Goal: Task Accomplishment & Management: Manage account settings

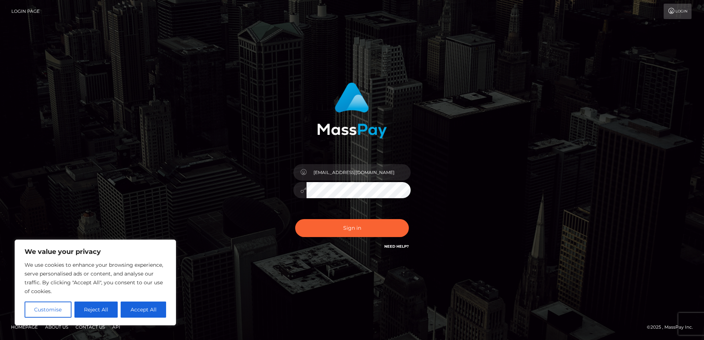
type input "[EMAIL_ADDRESS][DOMAIN_NAME]"
click at [295, 219] on button "Sign in" at bounding box center [352, 228] width 114 height 18
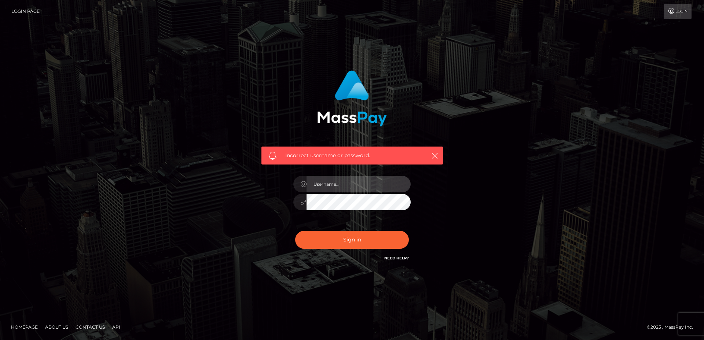
click at [342, 182] on input "text" at bounding box center [358, 184] width 104 height 16
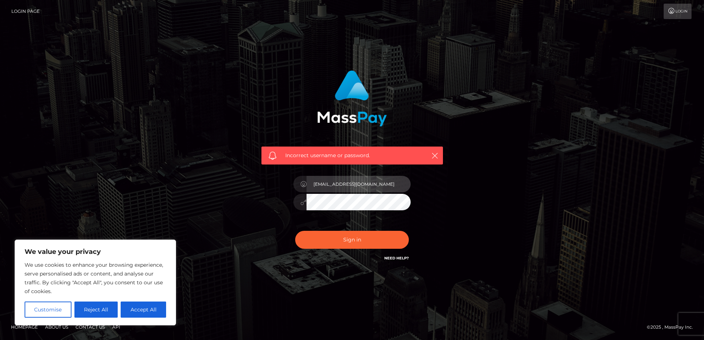
type input "[EMAIL_ADDRESS][DOMAIN_NAME]"
click at [295, 231] on button "Sign in" at bounding box center [352, 240] width 114 height 18
click at [328, 183] on input "text" at bounding box center [358, 184] width 104 height 16
type input "[EMAIL_ADDRESS][DOMAIN_NAME]"
click at [295, 231] on button "Sign in" at bounding box center [352, 240] width 114 height 18
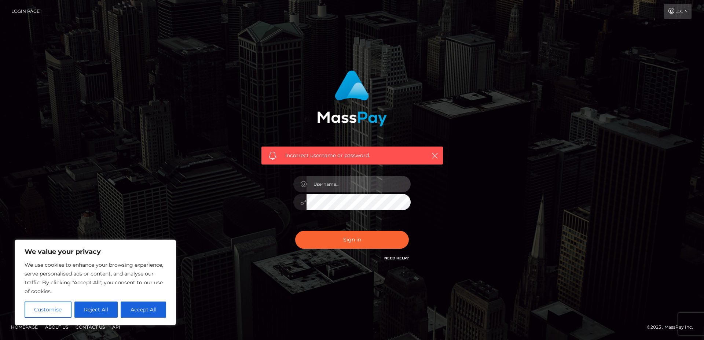
click at [329, 178] on input "text" at bounding box center [358, 184] width 104 height 16
type input "[EMAIL_ADDRESS][DOMAIN_NAME]"
click at [101, 311] on button "Reject All" at bounding box center [96, 310] width 44 height 16
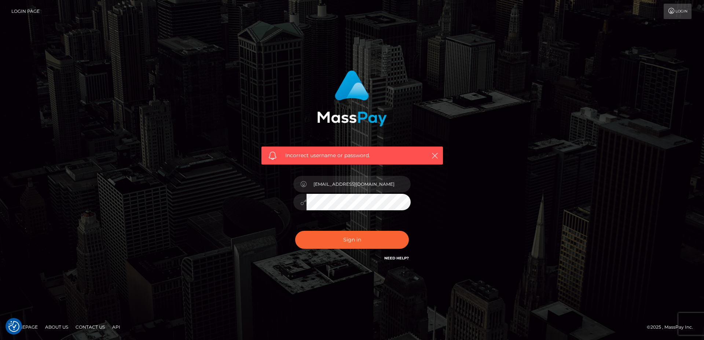
click at [295, 231] on button "Sign in" at bounding box center [352, 240] width 114 height 18
drag, startPoint x: 319, startPoint y: 177, endPoint x: 320, endPoint y: 191, distance: 14.3
click at [320, 188] on input "text" at bounding box center [358, 184] width 104 height 16
click at [320, 191] on input "text" at bounding box center [358, 184] width 104 height 16
type input "[EMAIL_ADDRESS][DOMAIN_NAME]"
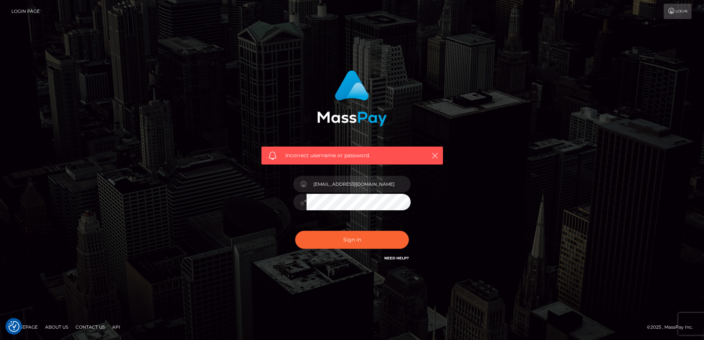
click at [295, 231] on button "Sign in" at bounding box center [352, 240] width 114 height 18
click at [326, 186] on input "text" at bounding box center [358, 184] width 104 height 16
type input "[EMAIL_ADDRESS][DOMAIN_NAME]"
click at [295, 231] on button "Sign in" at bounding box center [352, 240] width 114 height 18
click at [336, 185] on input "text" at bounding box center [358, 184] width 104 height 16
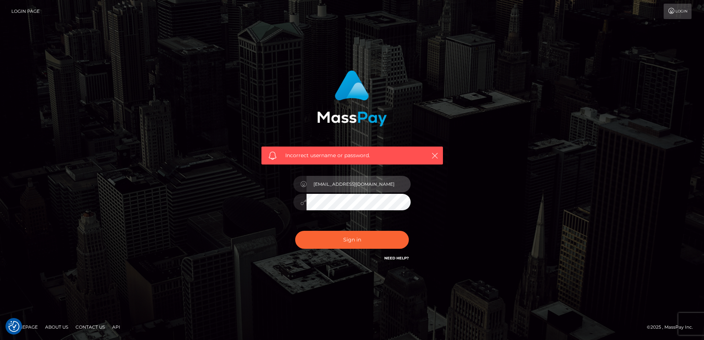
type input "[EMAIL_ADDRESS][DOMAIN_NAME]"
click at [295, 231] on button "Sign in" at bounding box center [352, 240] width 114 height 18
click at [312, 183] on input "text" at bounding box center [358, 184] width 104 height 16
click at [318, 185] on input "p" at bounding box center [358, 184] width 104 height 16
type input "palmzweig@web.de"
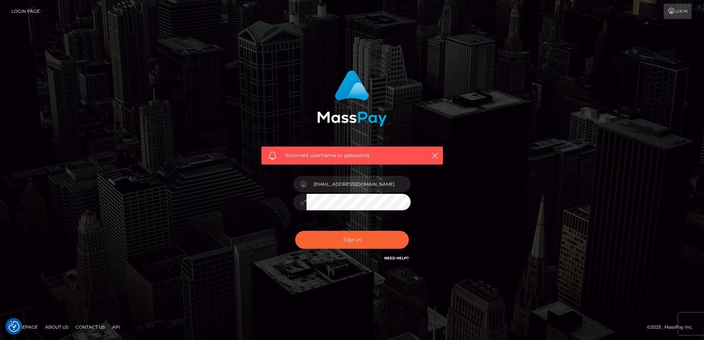
click at [295, 231] on button "Sign in" at bounding box center [352, 240] width 114 height 18
